Goal: Task Accomplishment & Management: Complete application form

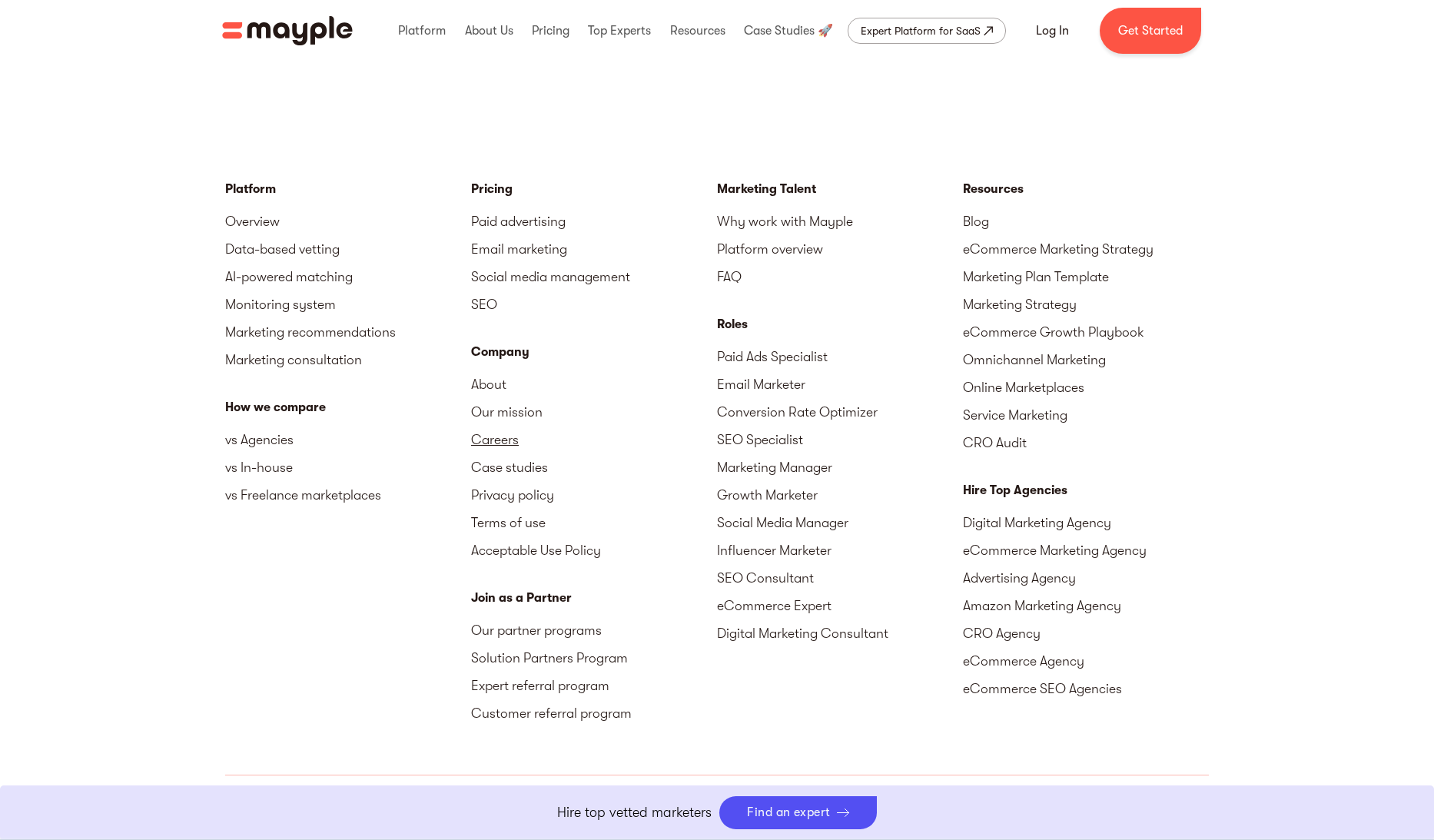
scroll to position [3765, 0]
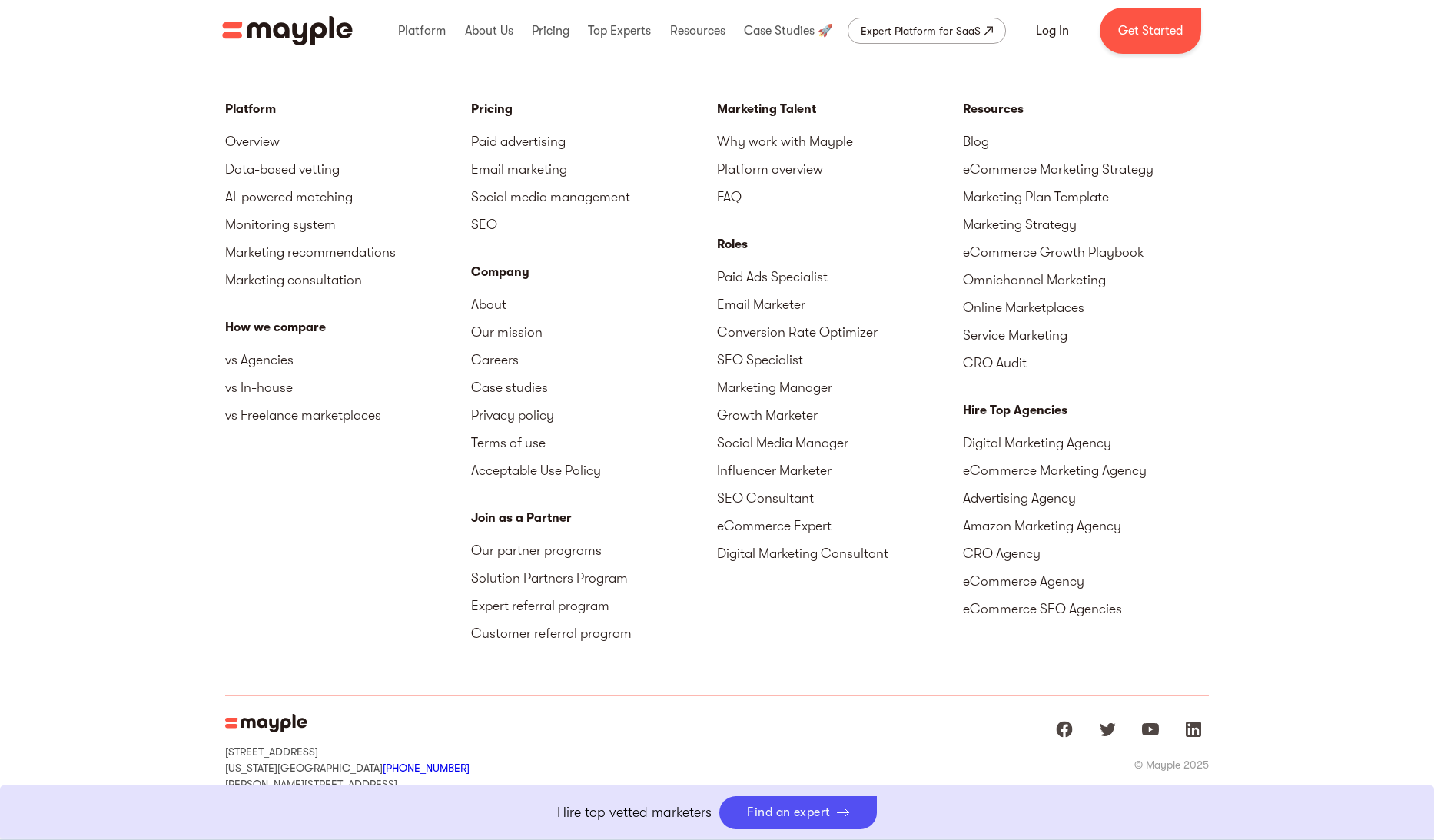
click at [566, 550] on link "Our partner programs" at bounding box center [594, 550] width 246 height 28
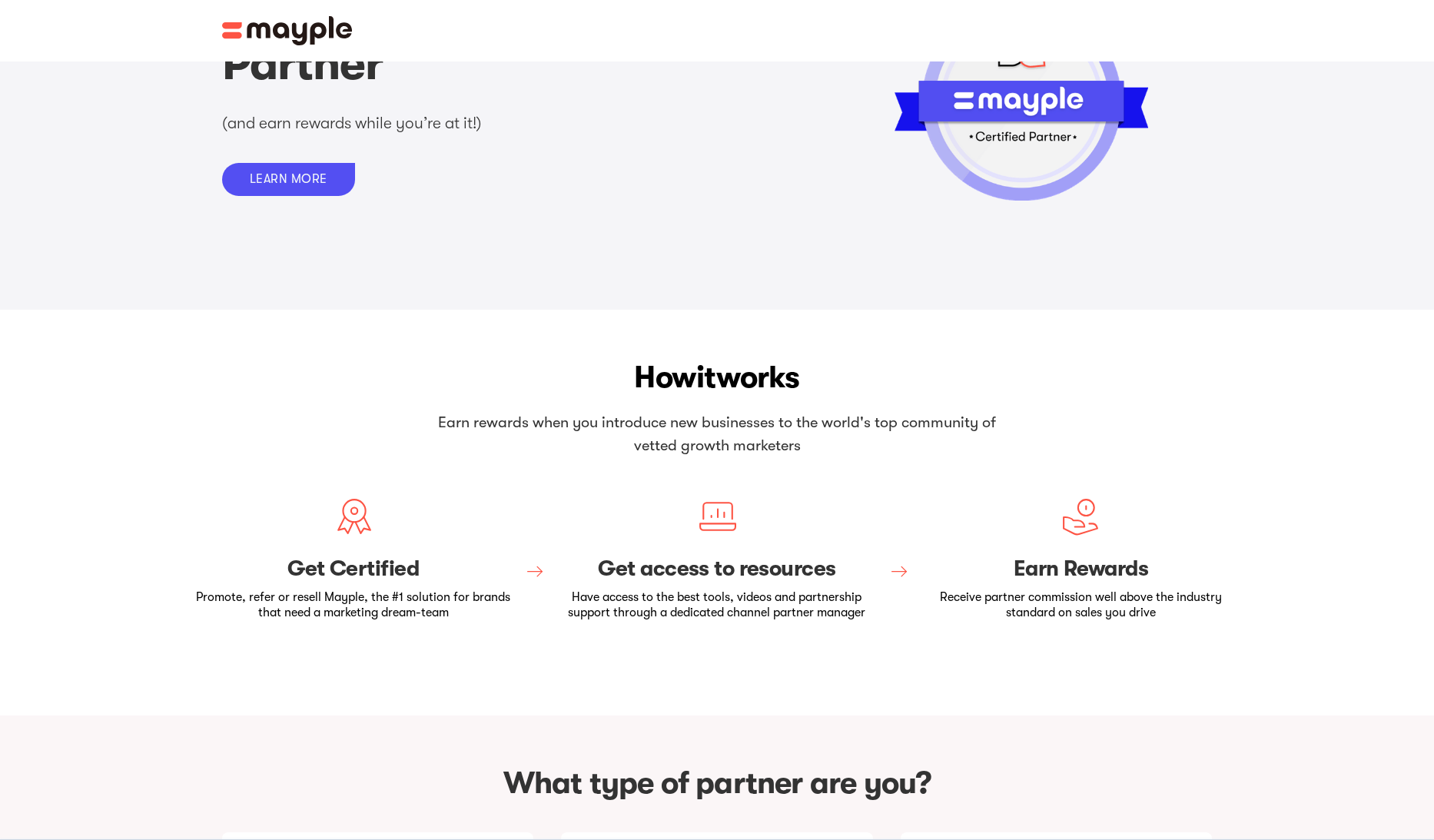
scroll to position [154, 0]
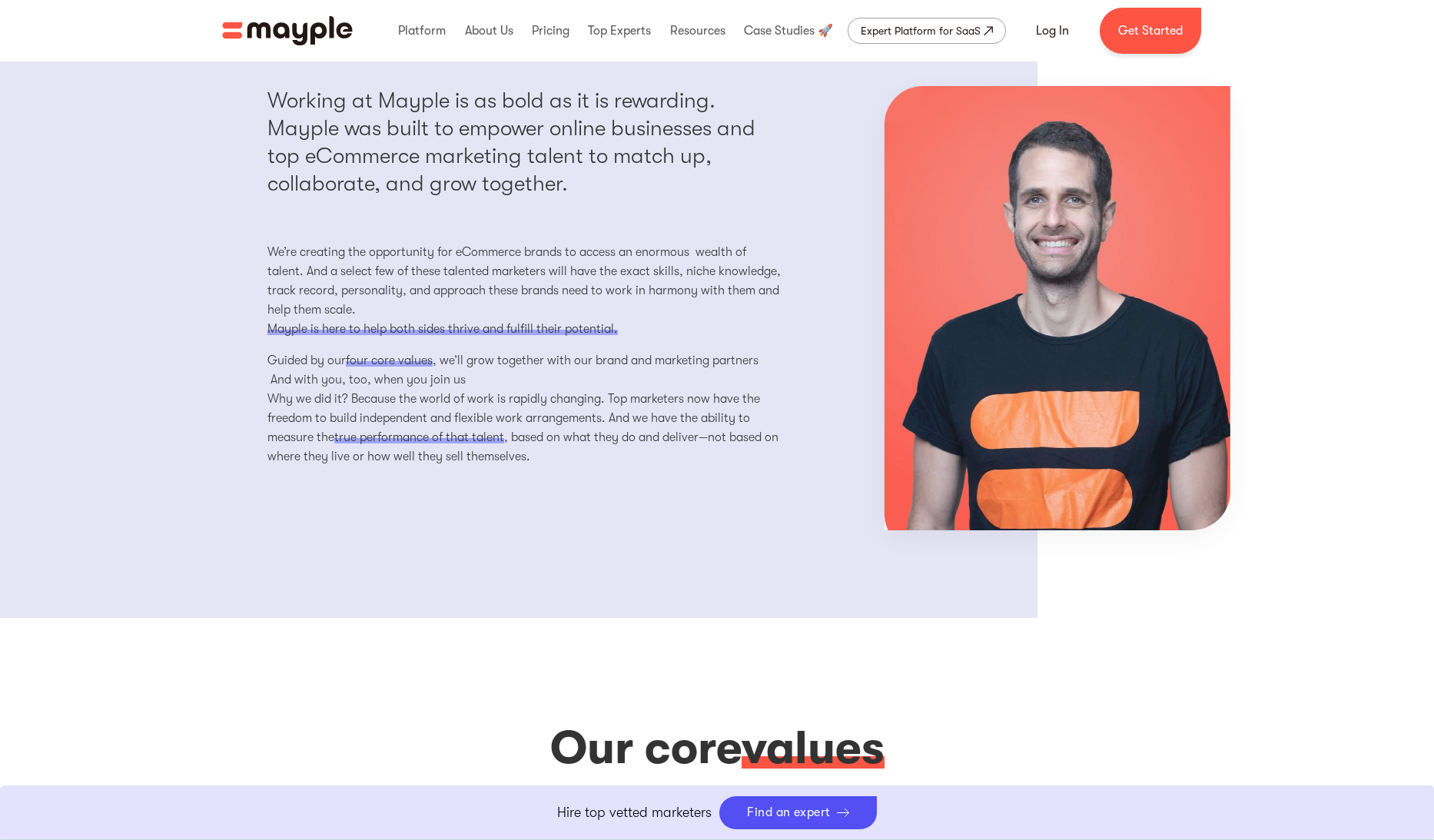
scroll to position [1383, 0]
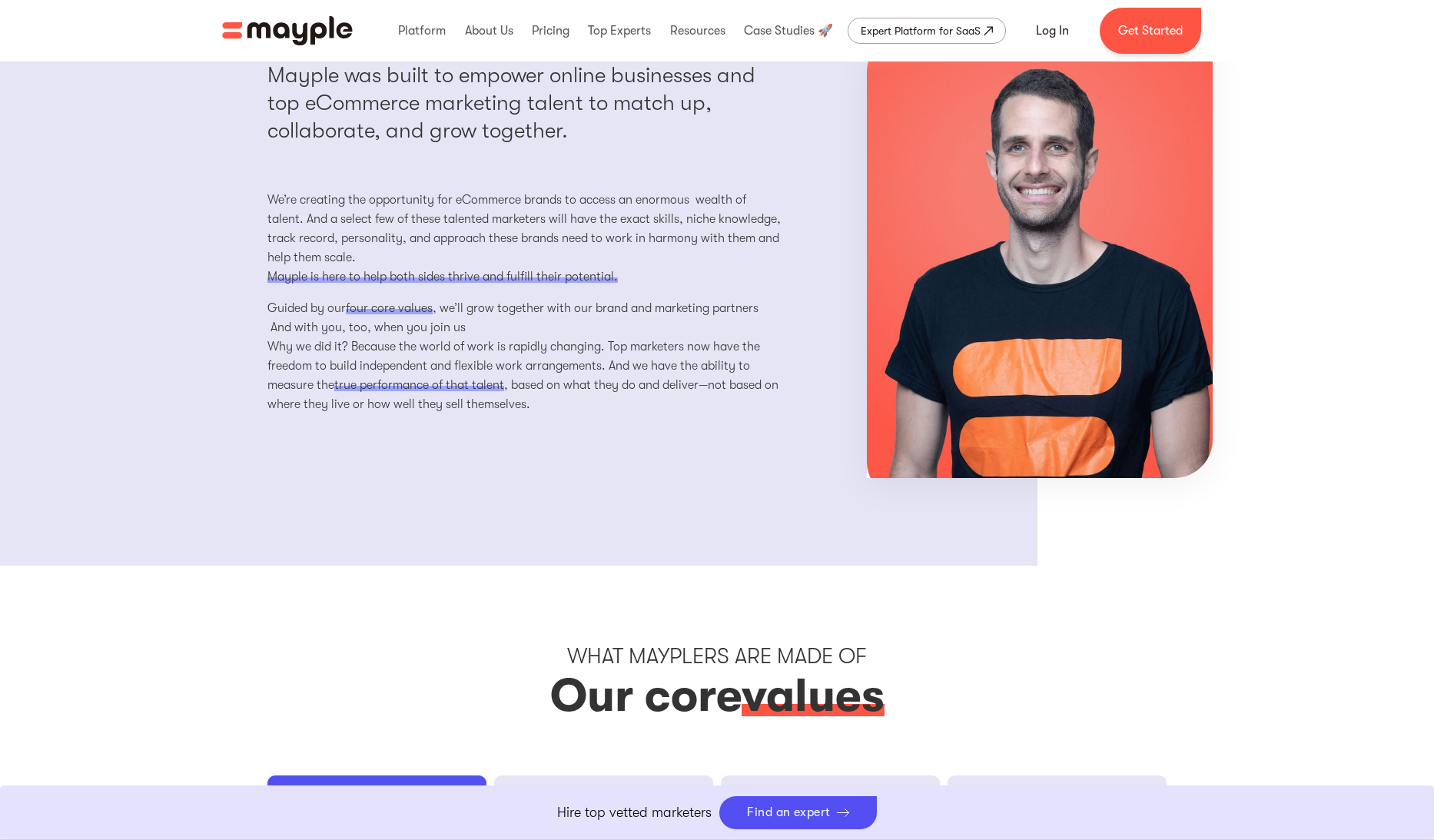
click at [470, 328] on p "Guided by our four core values , we’ll grow together with our brand and marketi…" at bounding box center [525, 318] width 516 height 38
click at [412, 309] on span "four core values" at bounding box center [389, 309] width 86 height 16
click at [412, 309] on span "four core values" at bounding box center [389, 309] width 86 height 16
click at [402, 315] on div at bounding box center [418, 309] width 34 height 15
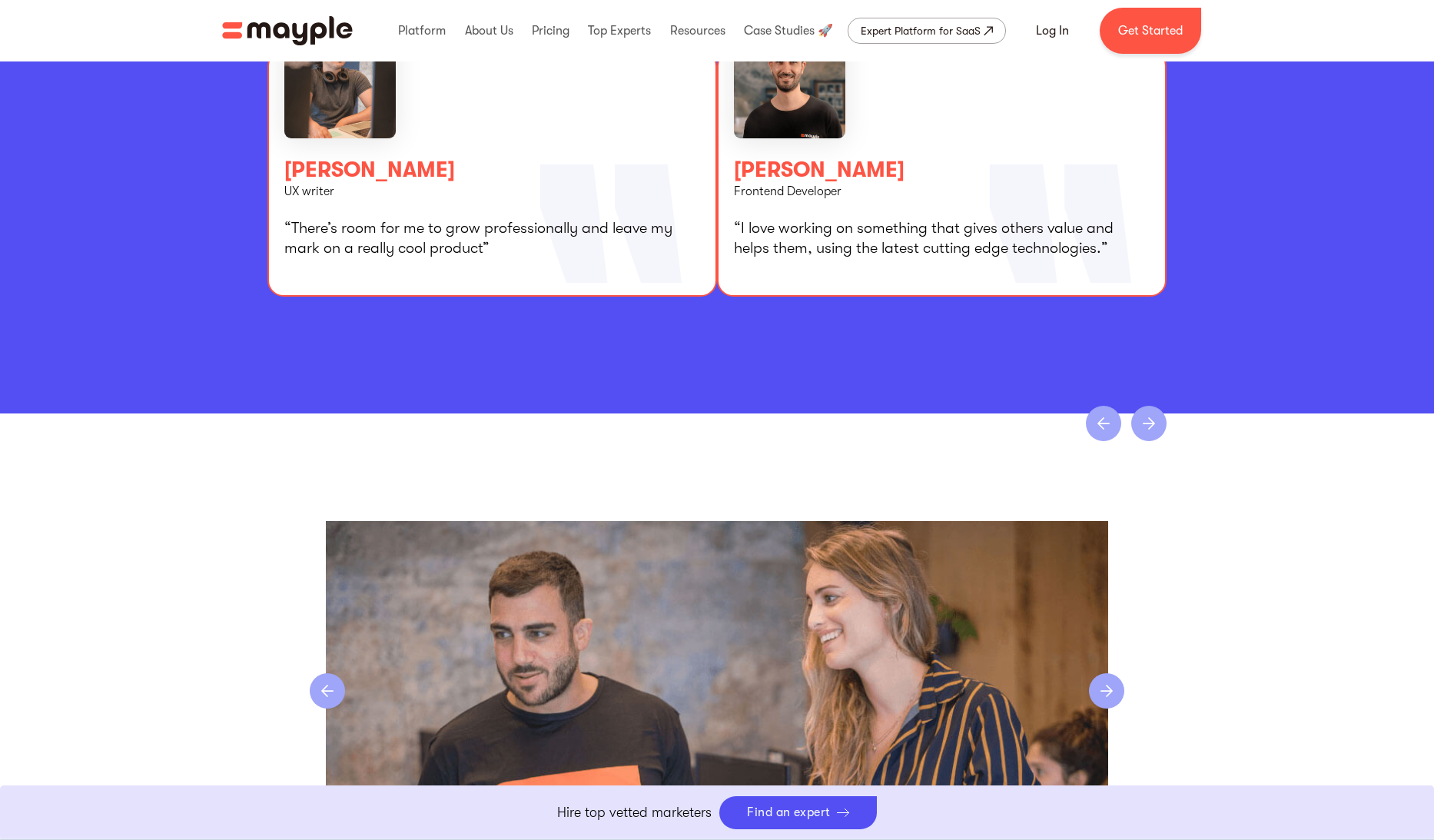
scroll to position [3073, 0]
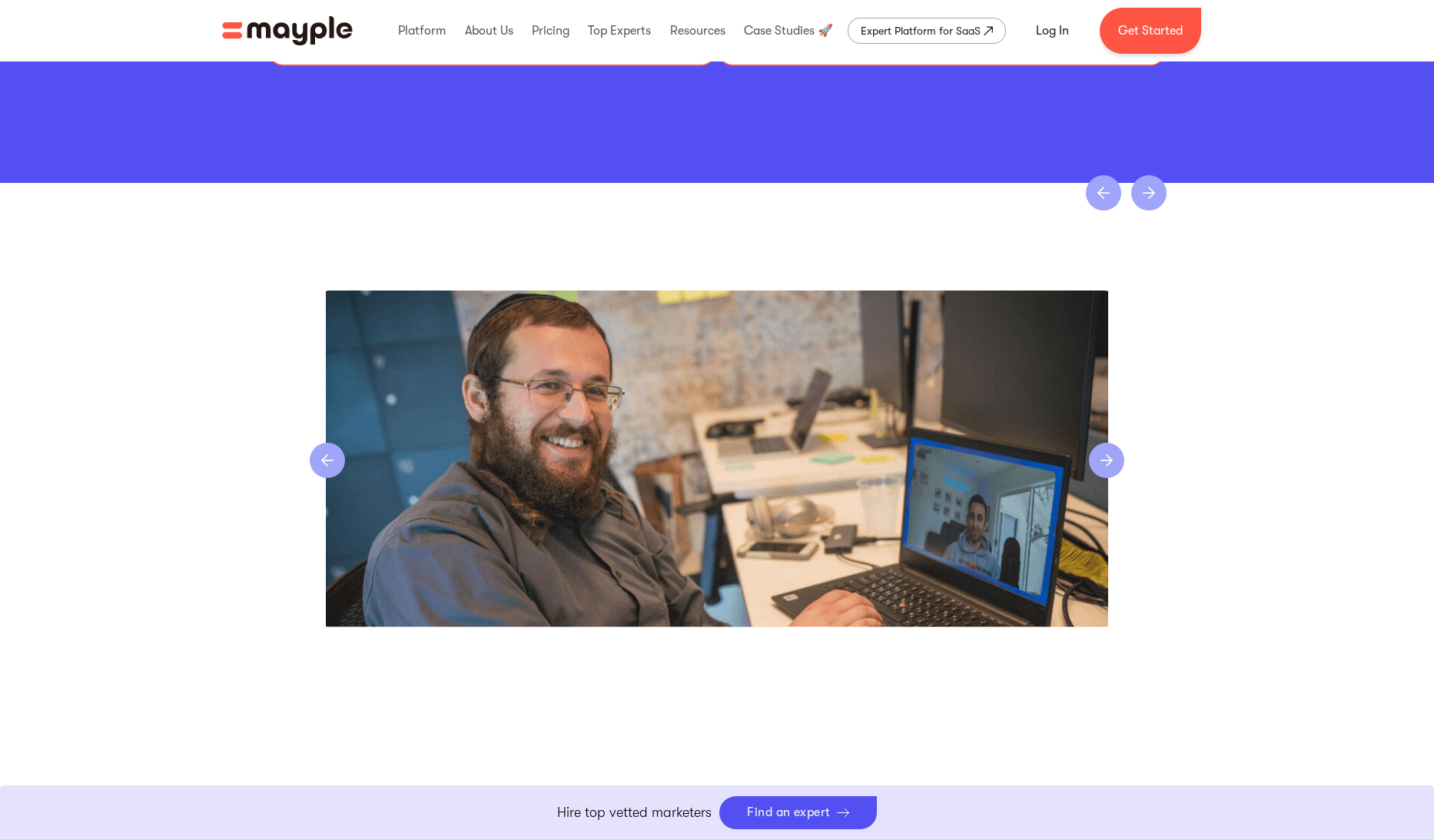
click at [1119, 481] on div "1 of 4" at bounding box center [717, 458] width 814 height 336
click at [1109, 462] on div "next slide" at bounding box center [1106, 460] width 35 height 35
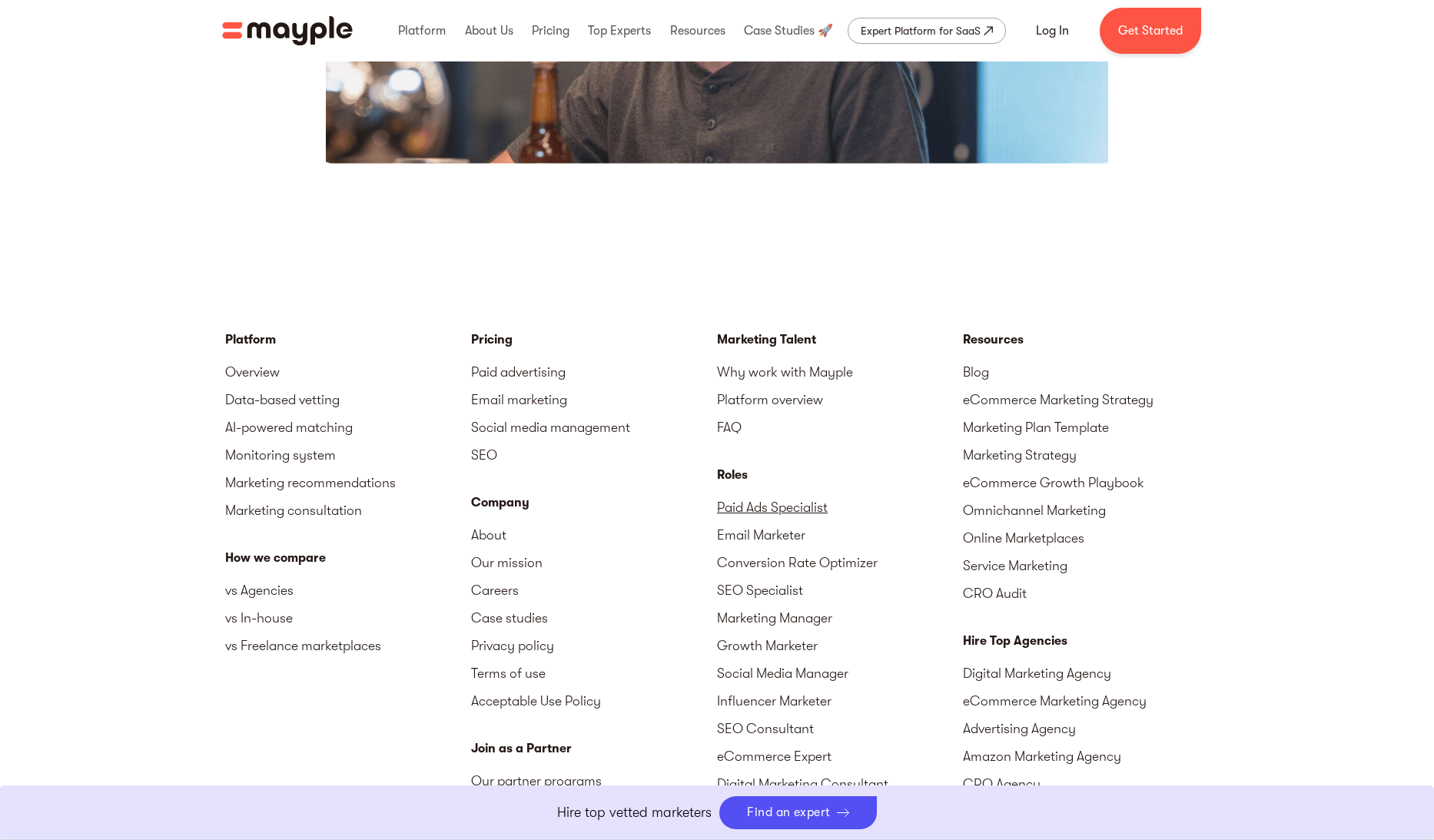
scroll to position [3611, 0]
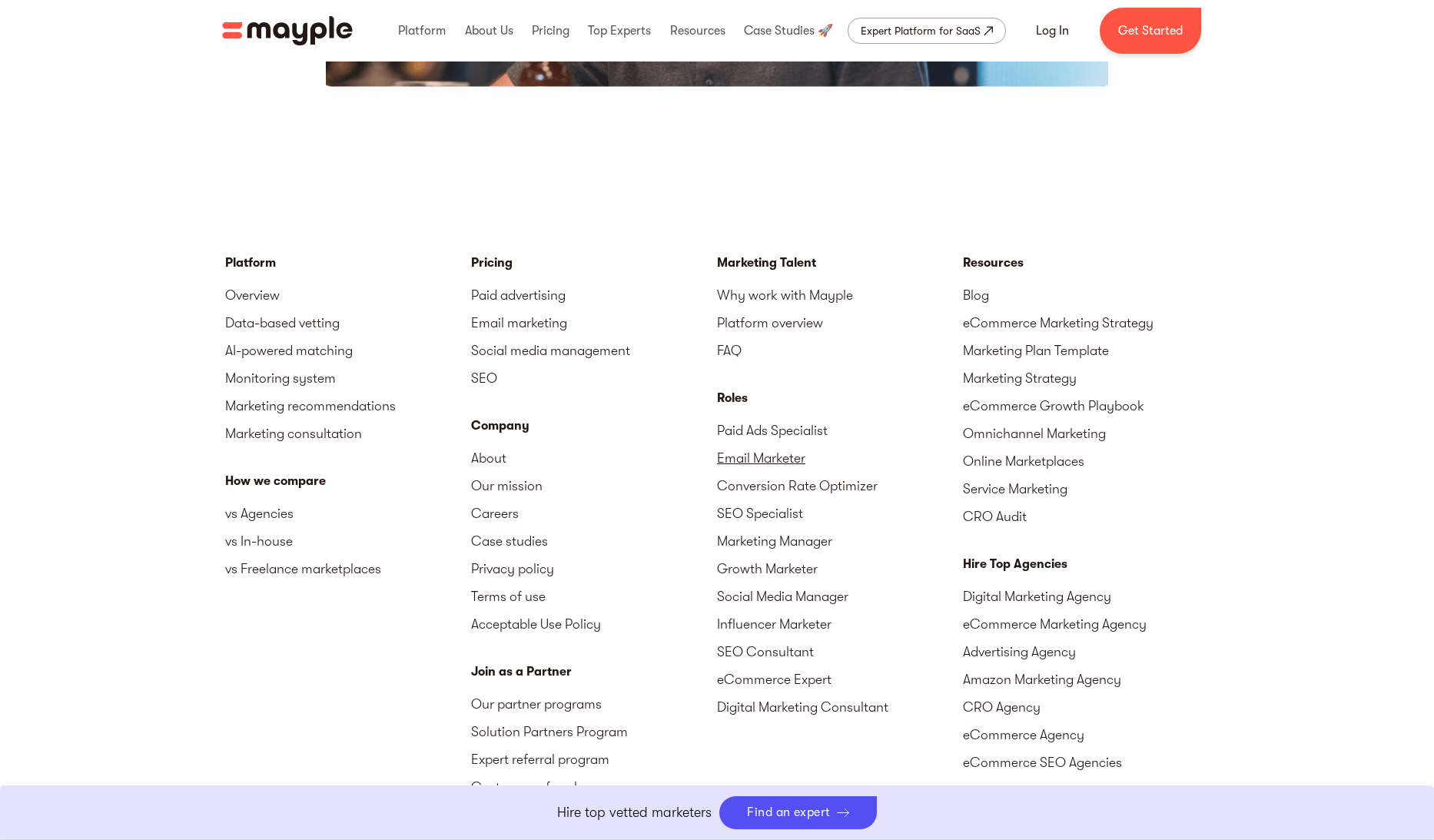
click at [812, 453] on link "Email Marketer" at bounding box center [840, 458] width 246 height 28
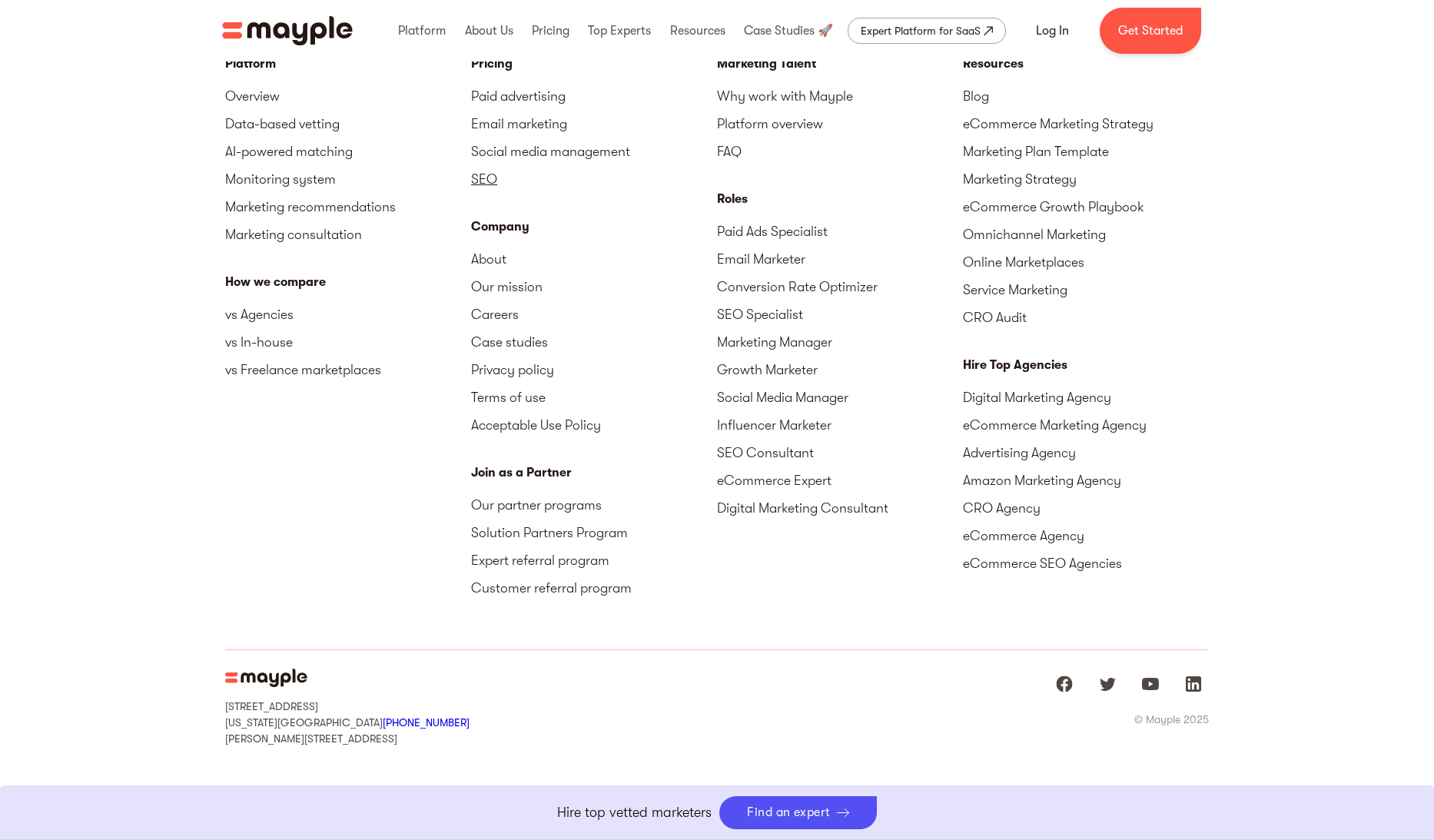
scroll to position [3811, 0]
click at [509, 309] on link "Careers" at bounding box center [594, 314] width 246 height 28
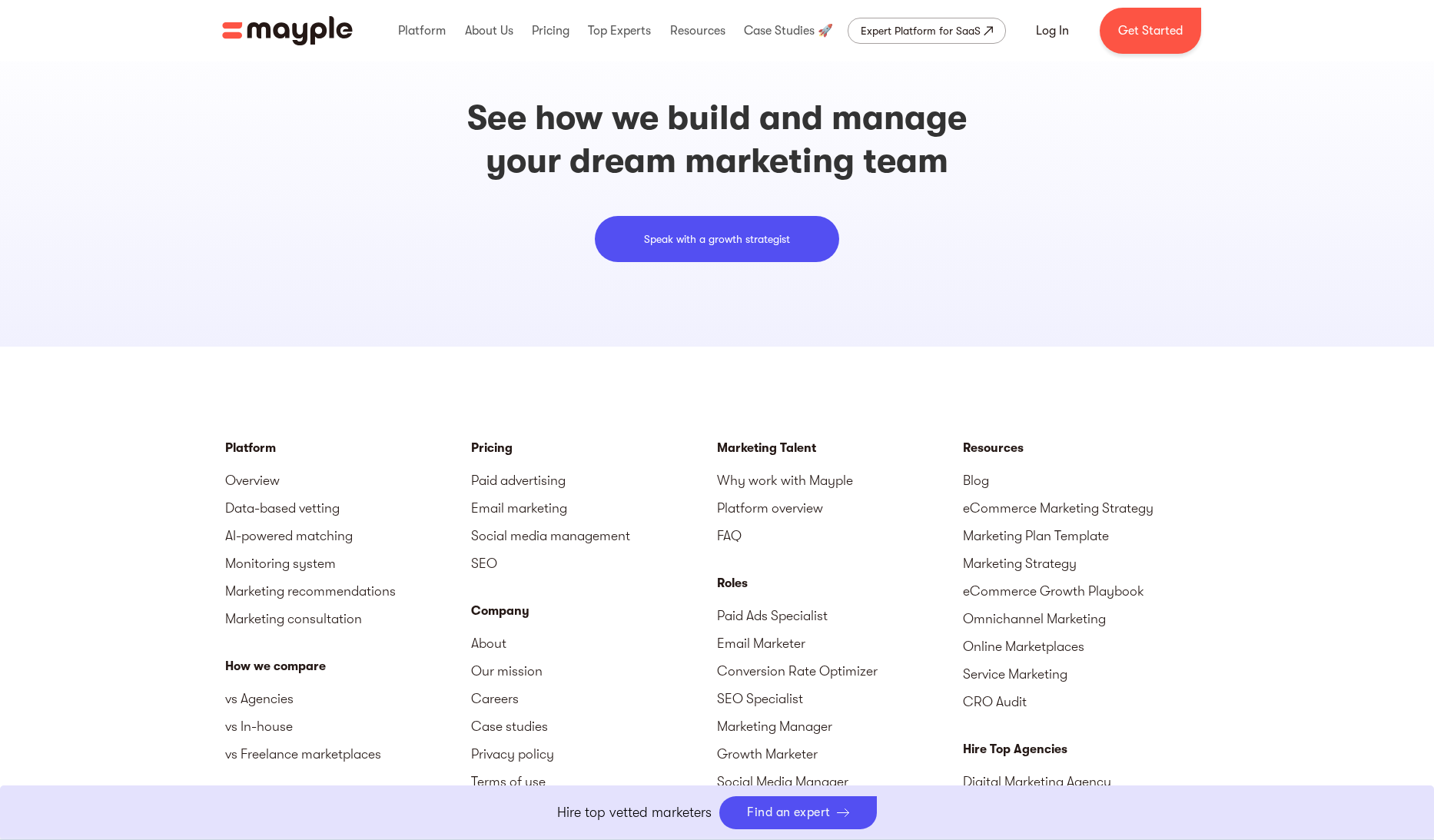
scroll to position [4380, 0]
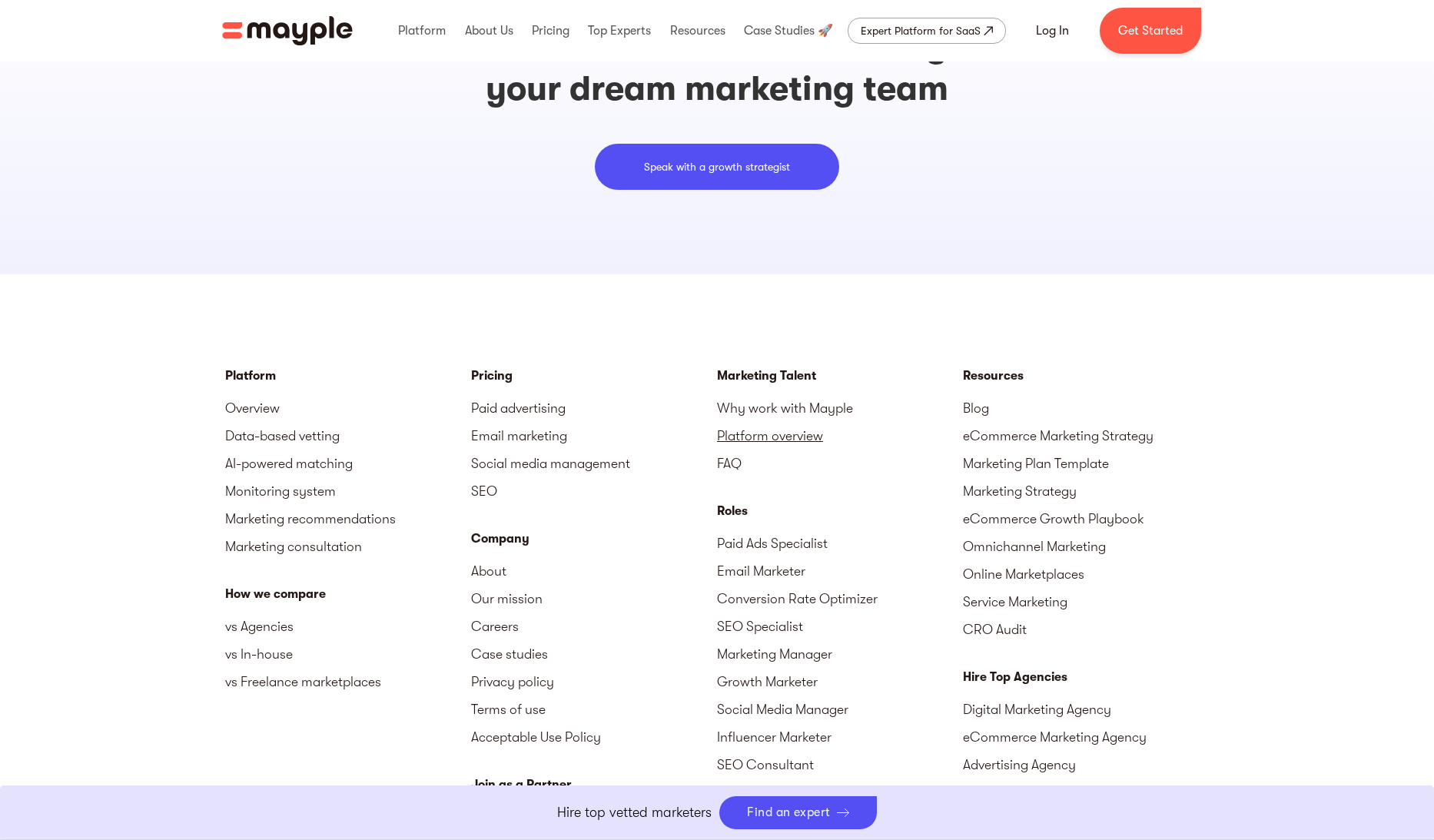
click at [807, 436] on link "Platform overview" at bounding box center [840, 436] width 246 height 28
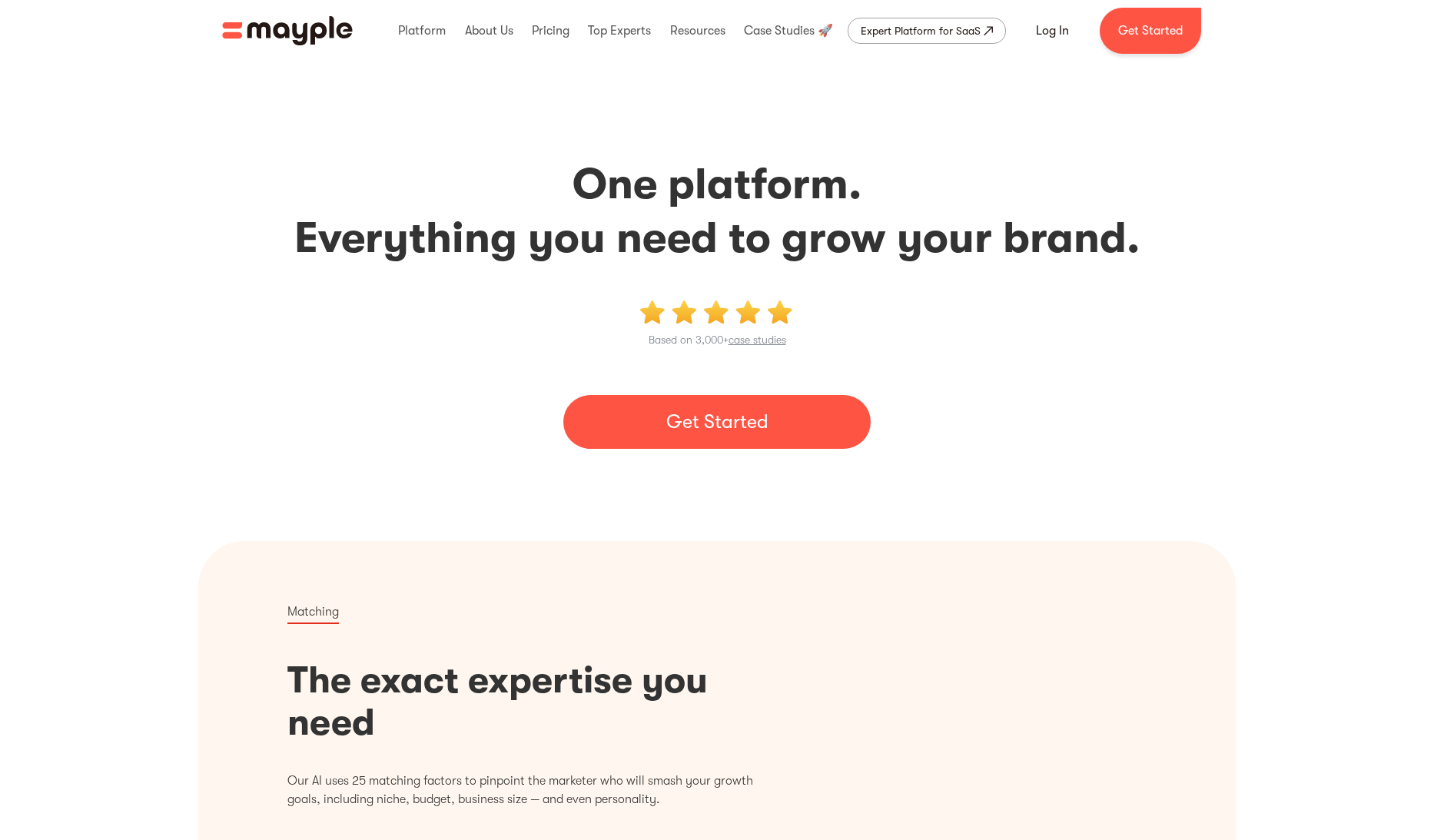
drag, startPoint x: 0, startPoint y: 0, endPoint x: 806, endPoint y: 436, distance: 916.4
click at [806, 436] on link "Get Started" at bounding box center [717, 422] width 308 height 54
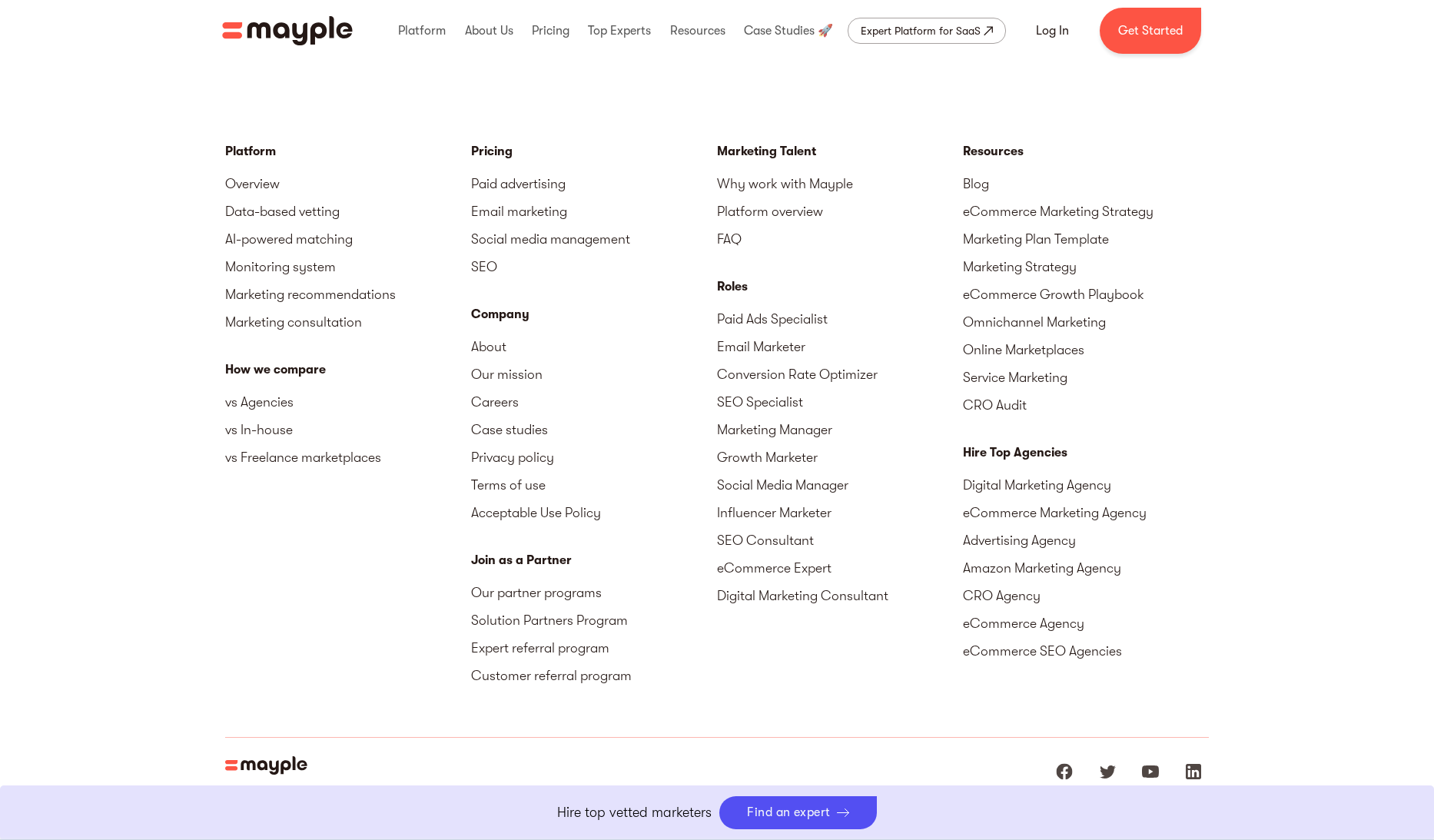
scroll to position [3811, 0]
